Goal: Task Accomplishment & Management: Use online tool/utility

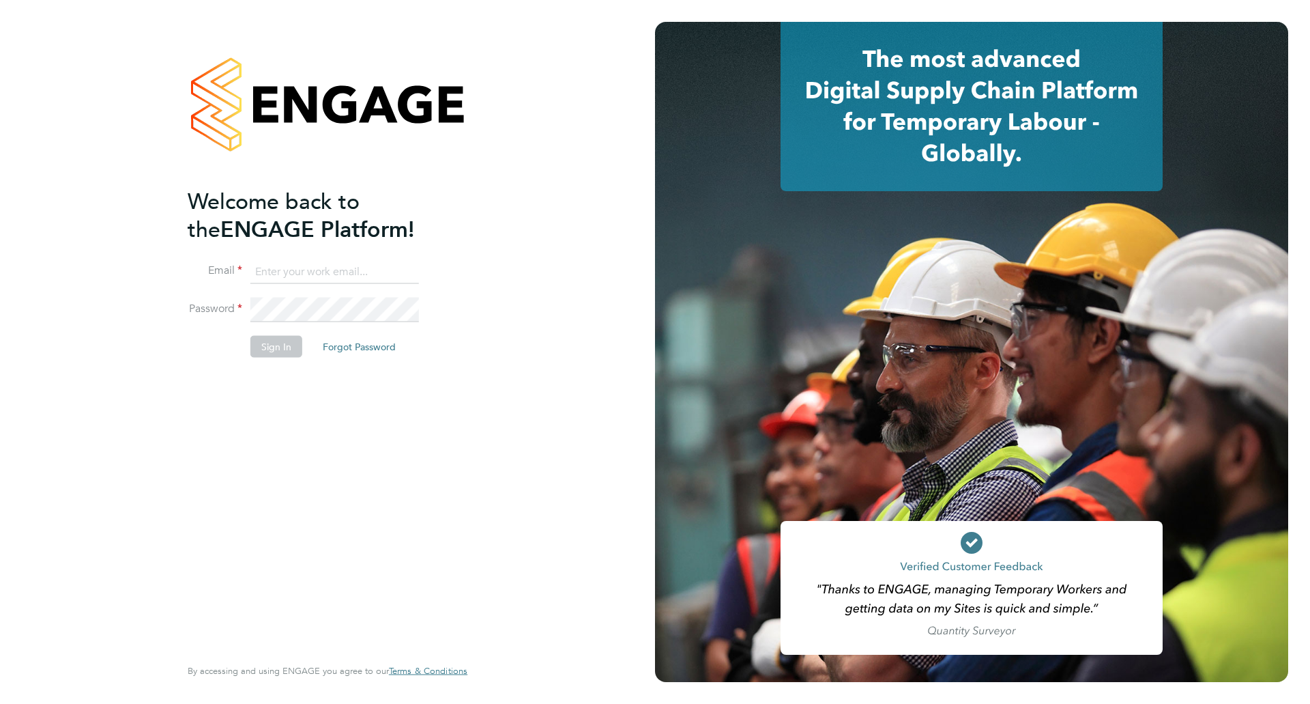
type input "bperkin@psrsolutions.co.uk"
click at [192, 579] on div "Welcome back to the ENGAGE Platform! Email bperkin@psrsolutions.co.uk Password …" at bounding box center [321, 420] width 266 height 466
click at [276, 349] on button "Sign In" at bounding box center [276, 346] width 52 height 22
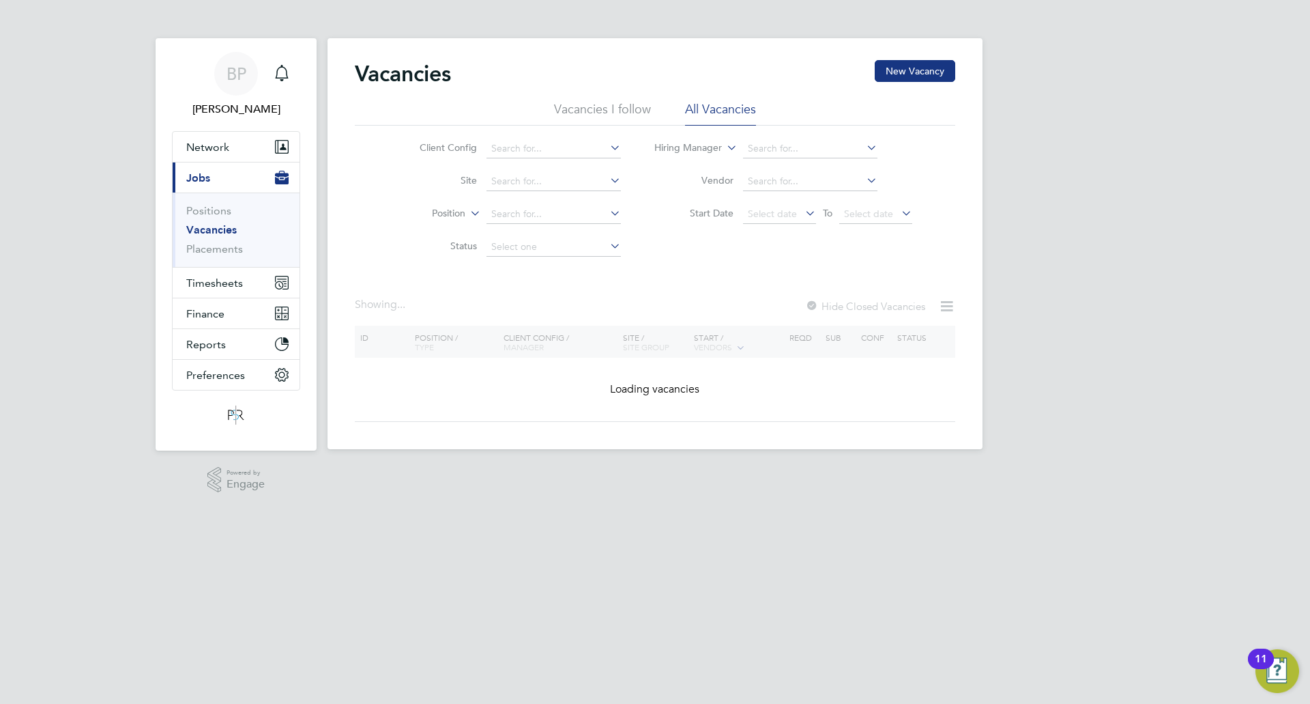
click at [32, 259] on div "BP [PERSON_NAME] Notifications Applications: Network Team Members Businesses Si…" at bounding box center [655, 235] width 1310 height 471
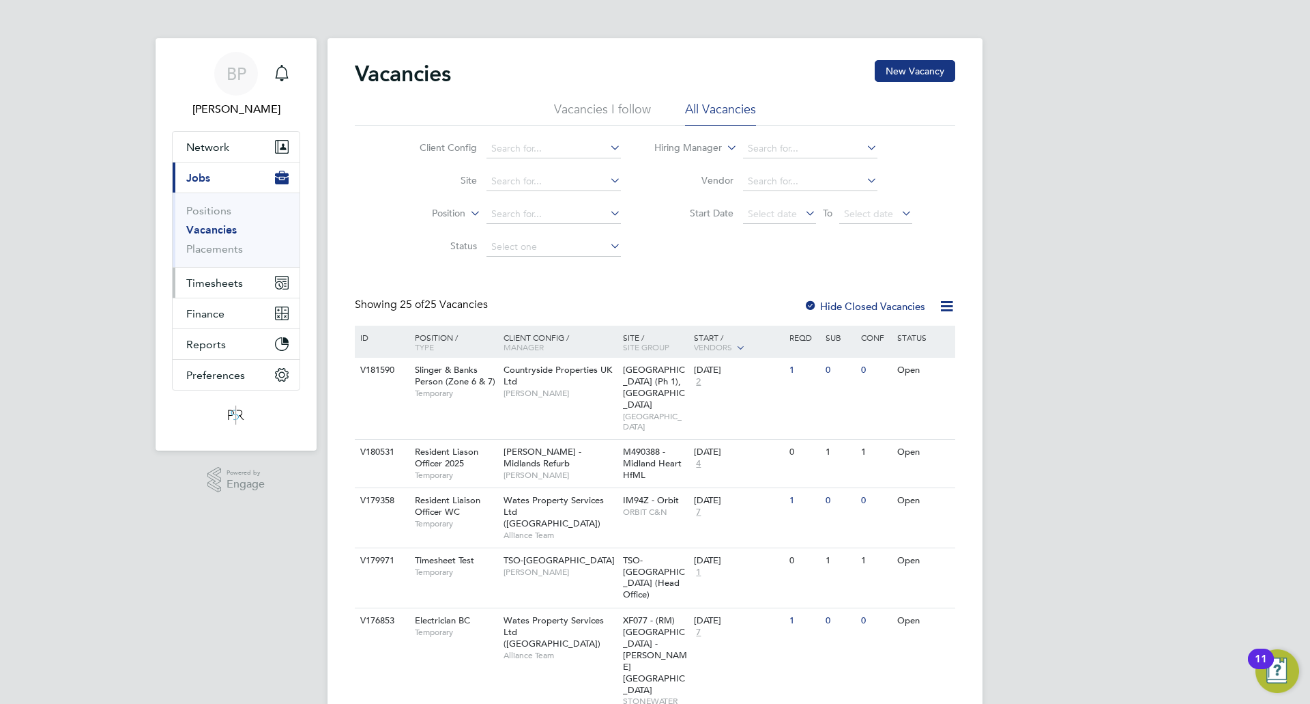
click at [248, 284] on button "Timesheets" at bounding box center [236, 283] width 127 height 30
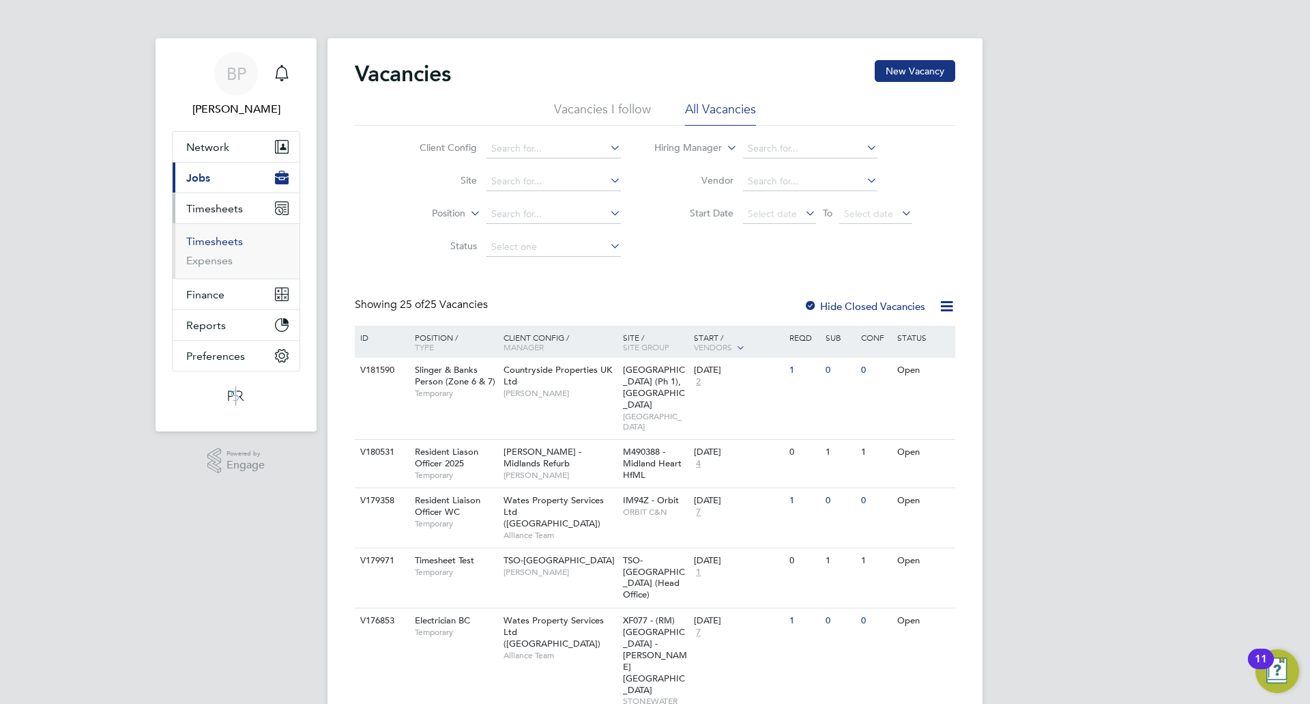
click at [218, 245] on link "Timesheets" at bounding box center [214, 241] width 57 height 13
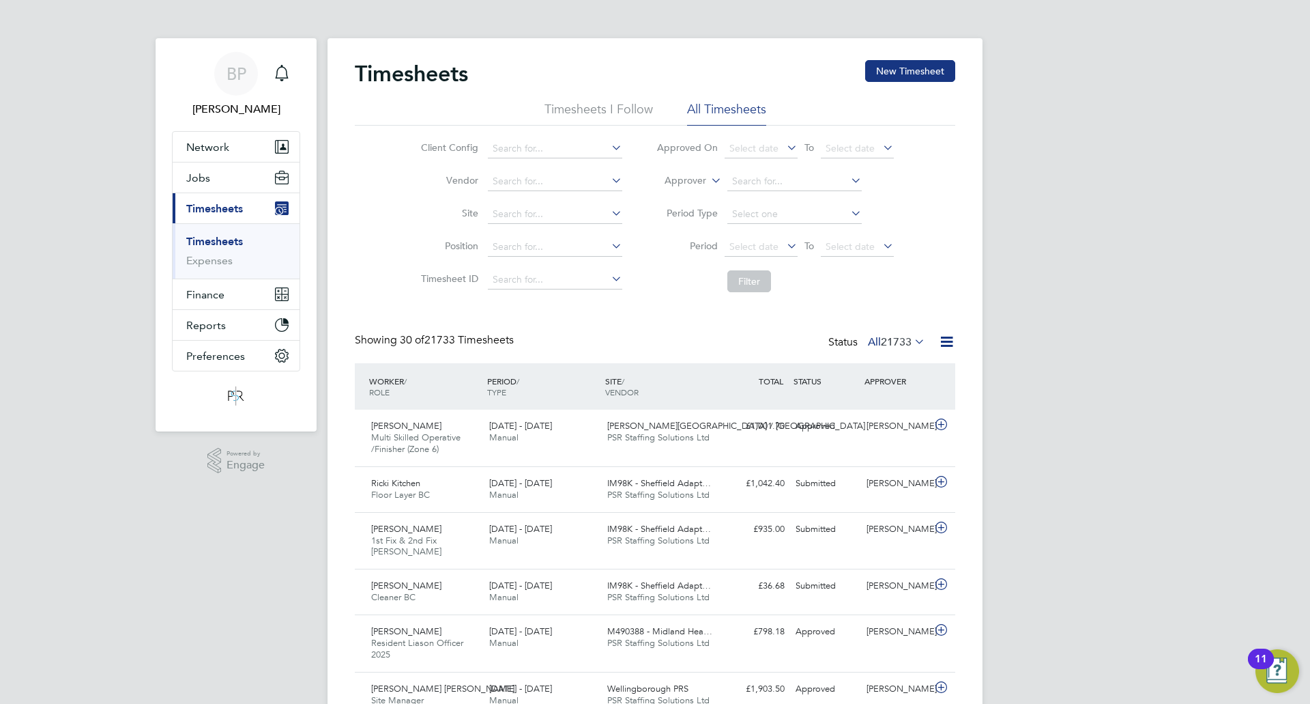
click at [685, 178] on label "Approver" at bounding box center [675, 181] width 61 height 14
click at [683, 196] on li "Worker" at bounding box center [673, 197] width 68 height 18
click at [755, 177] on input at bounding box center [795, 181] width 134 height 19
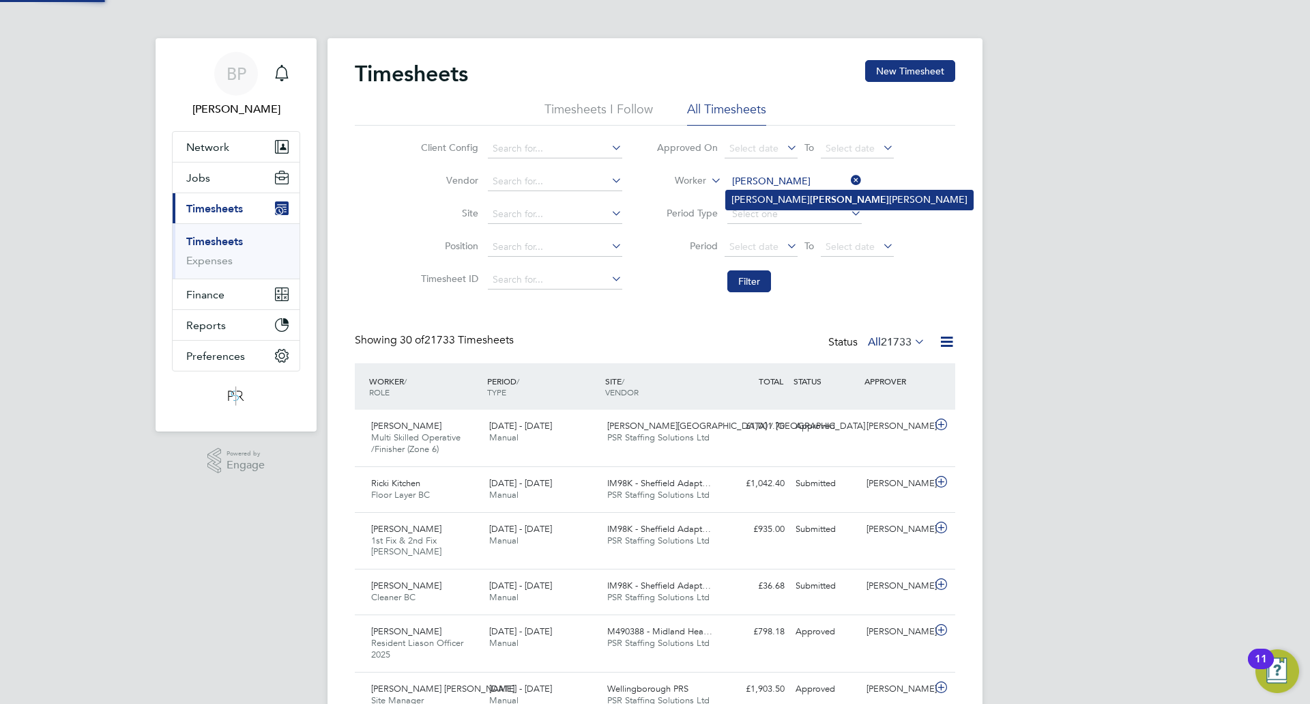
type input "[PERSON_NAME]"
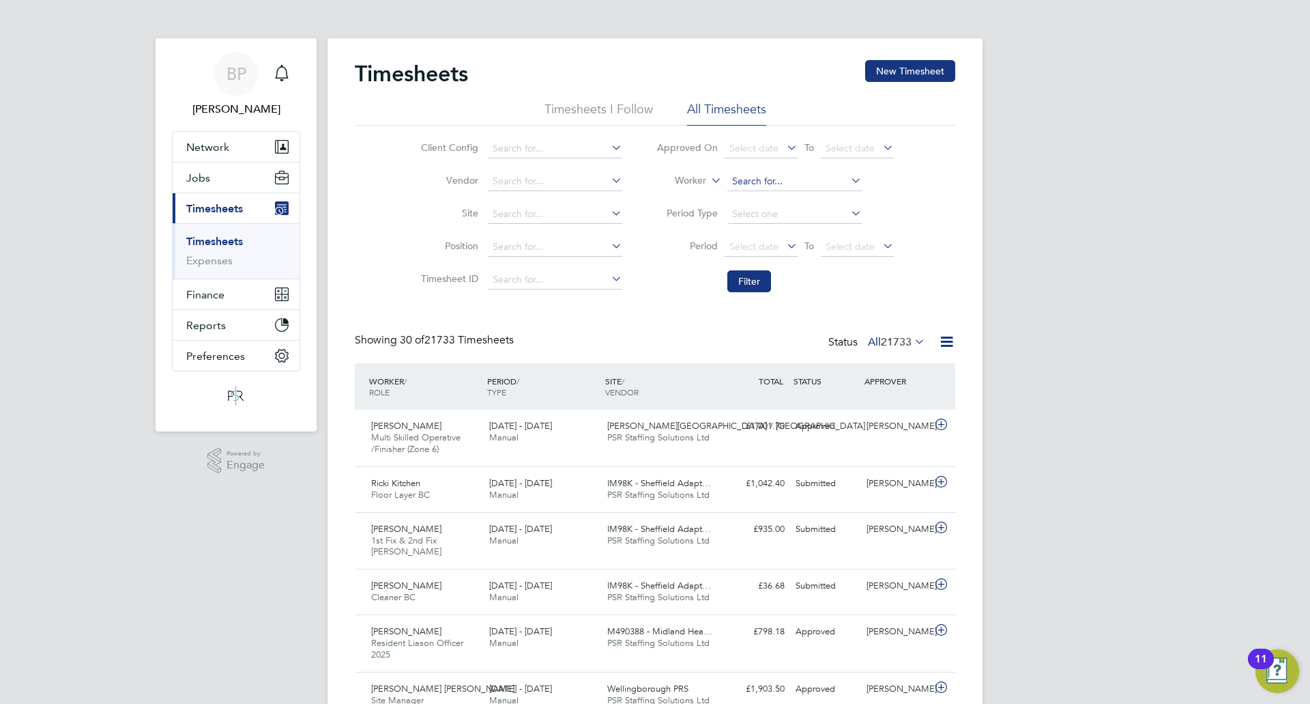
click at [796, 183] on input at bounding box center [795, 181] width 134 height 19
click at [782, 198] on li "[PERSON_NAME] [PERSON_NAME]" at bounding box center [849, 200] width 247 height 18
type input "[PERSON_NAME]"
click at [749, 286] on button "Filter" at bounding box center [750, 281] width 44 height 22
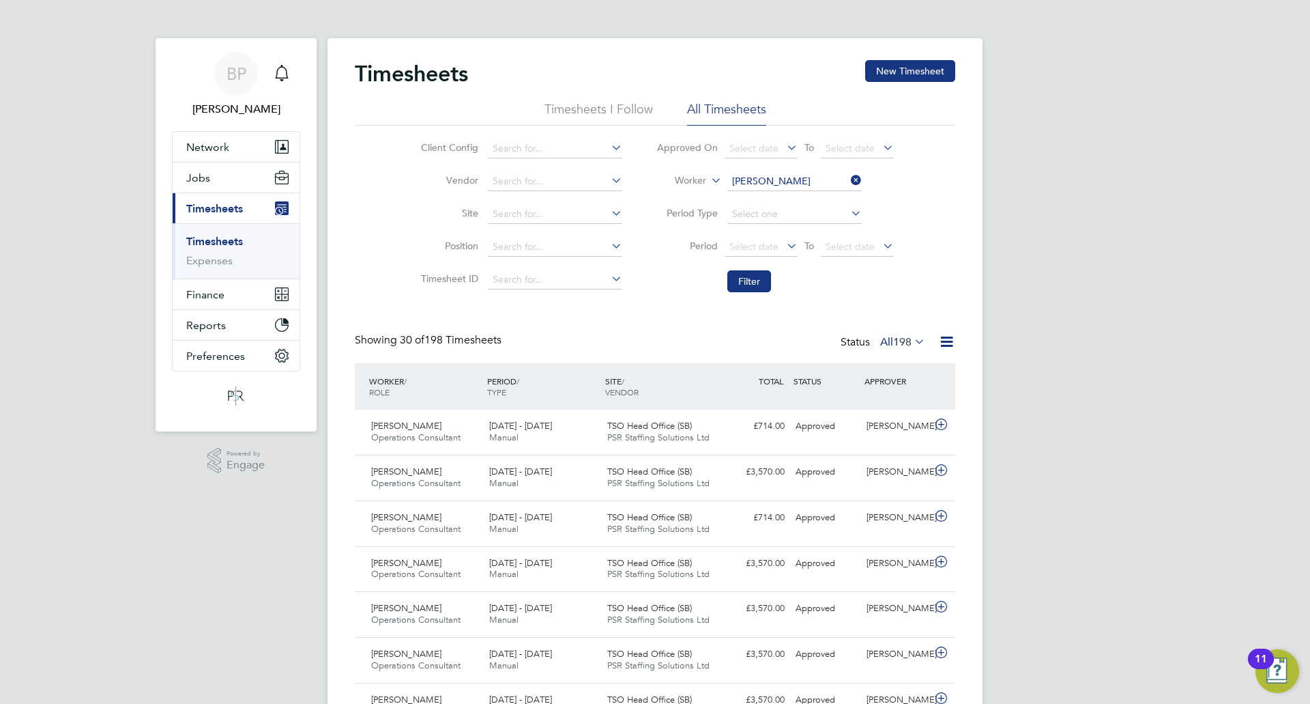
drag, startPoint x: 1310, startPoint y: 149, endPoint x: 1310, endPoint y: 190, distance: 40.9
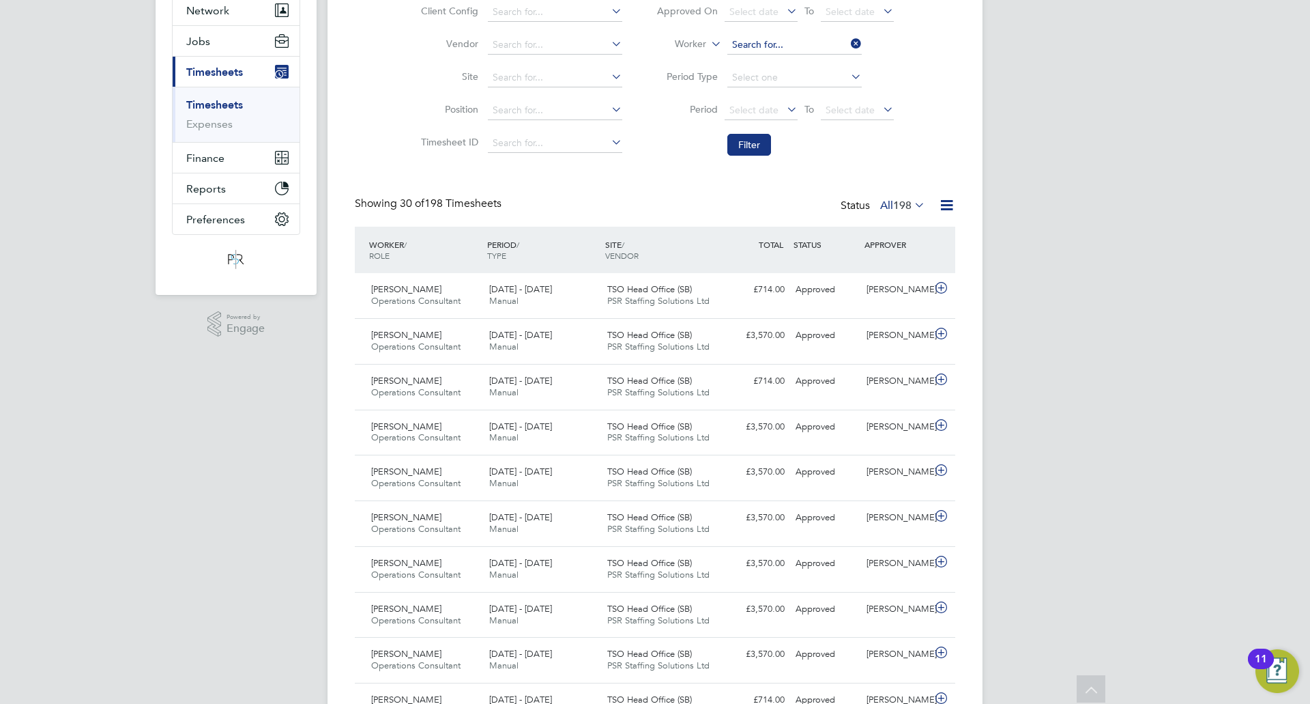
click at [803, 45] on input at bounding box center [795, 44] width 134 height 19
click at [790, 63] on li "[PERSON_NAME]" at bounding box center [810, 64] width 169 height 18
type input "[PERSON_NAME]"
click at [755, 146] on button "Filter" at bounding box center [750, 145] width 44 height 22
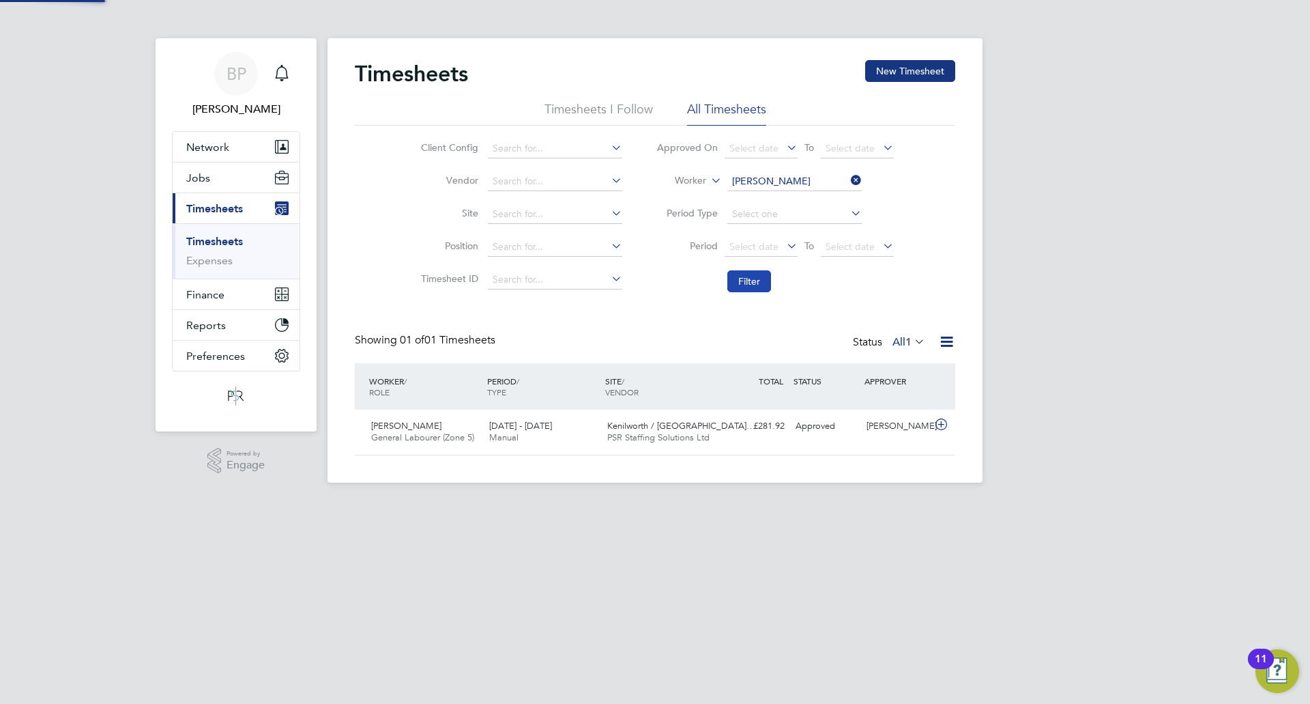
scroll to position [35, 119]
click at [1136, 318] on div "BP [PERSON_NAME] Notifications Applications: Network Team Members Businesses Si…" at bounding box center [655, 252] width 1310 height 504
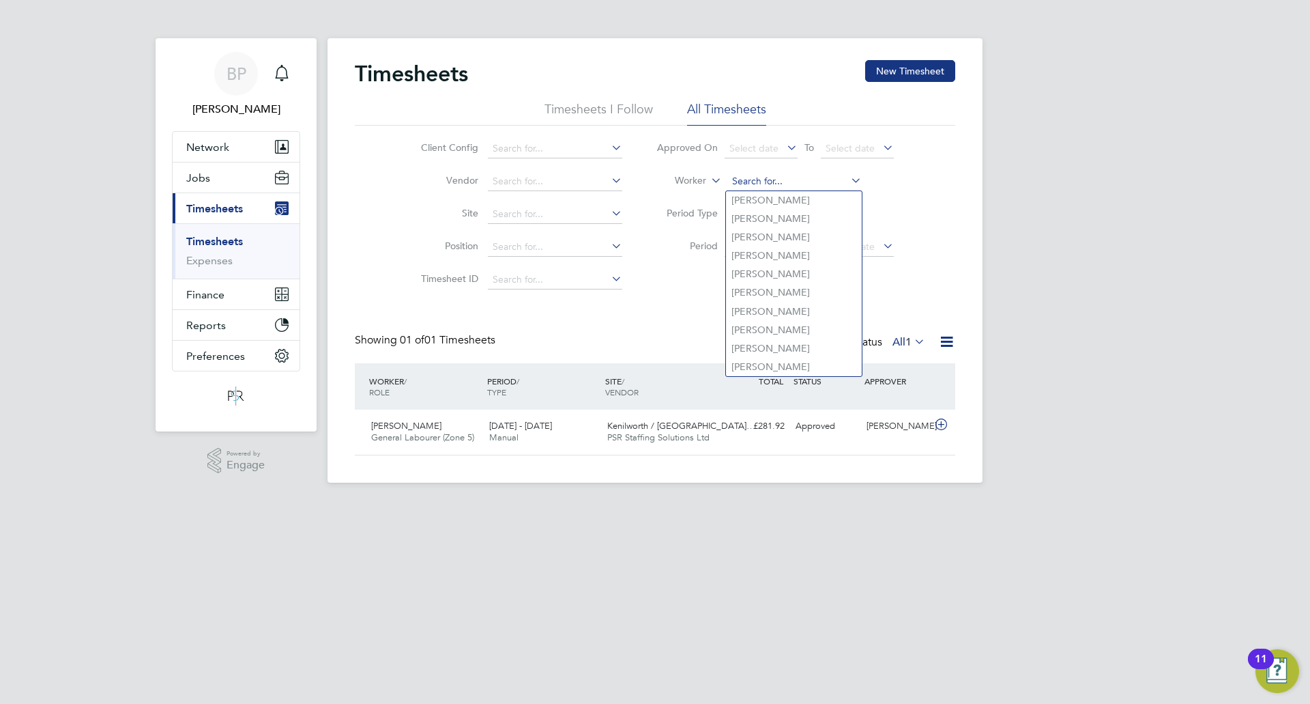
click at [781, 184] on input at bounding box center [795, 181] width 134 height 19
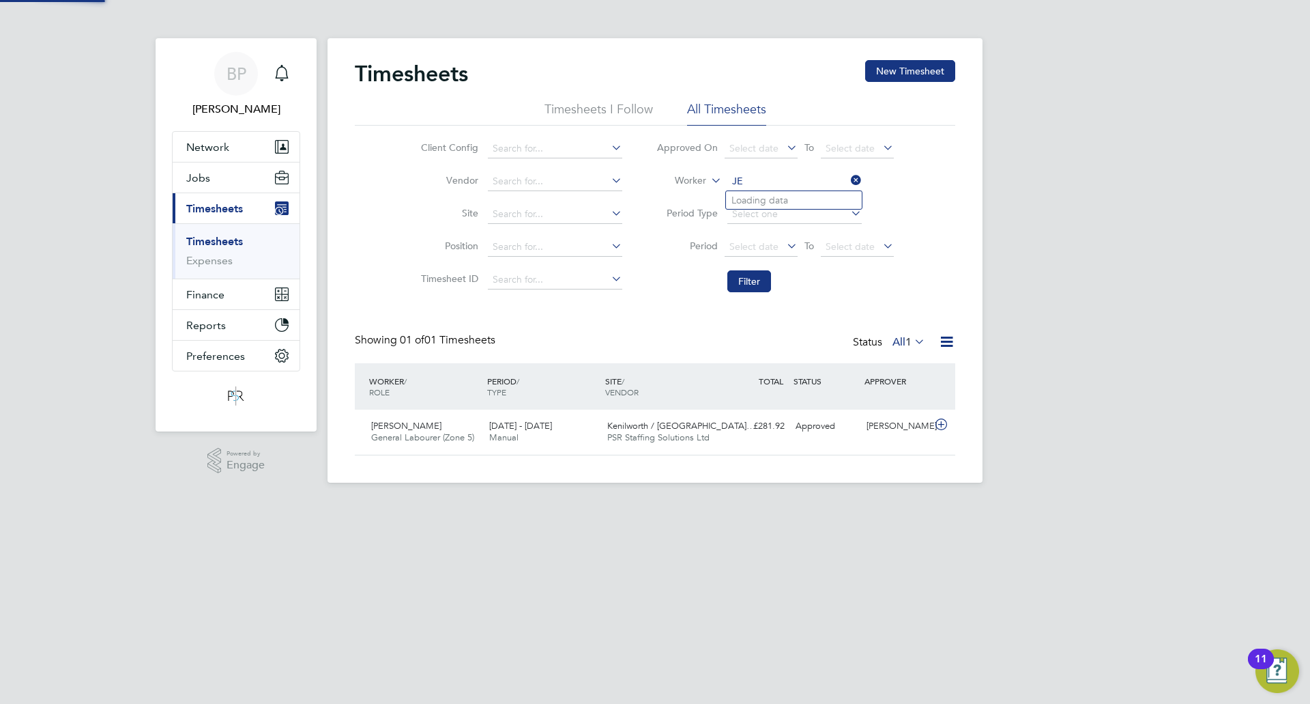
type input "J"
